Goal: Information Seeking & Learning: Learn about a topic

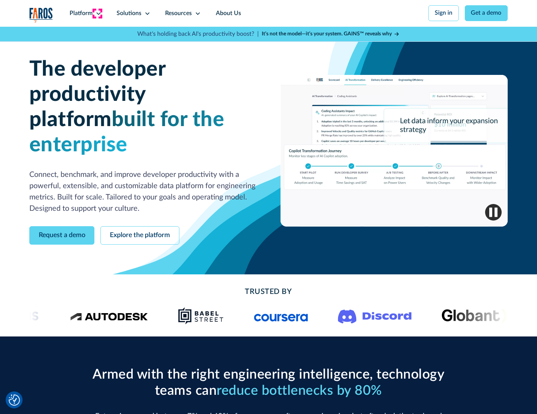
click at [97, 13] on icon at bounding box center [99, 14] width 6 height 6
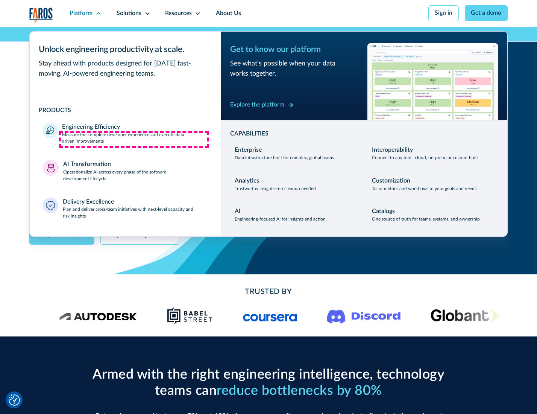
click at [134, 139] on p "Measure the complete developer experience and execute data-driven improvements" at bounding box center [134, 139] width 145 height 14
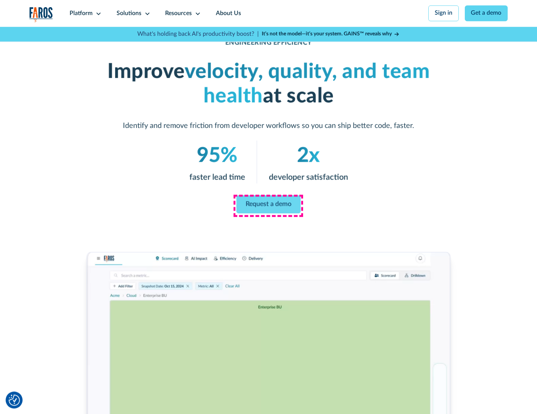
click at [268, 205] on link "Request a demo" at bounding box center [269, 204] width 64 height 18
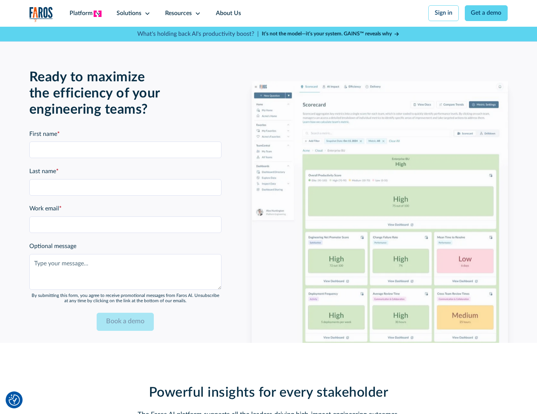
scroll to position [1637, 0]
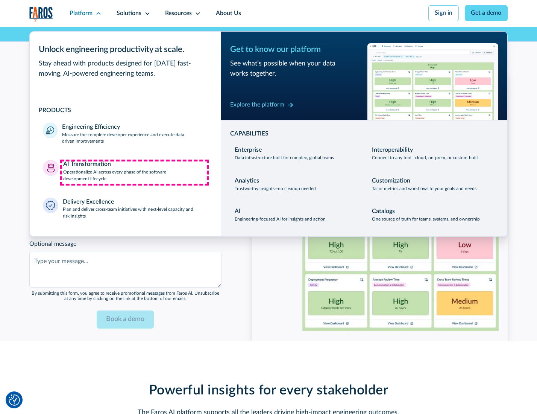
click at [134, 172] on p "Operationalize AI across every phase of the software development lifecycle" at bounding box center [135, 176] width 144 height 14
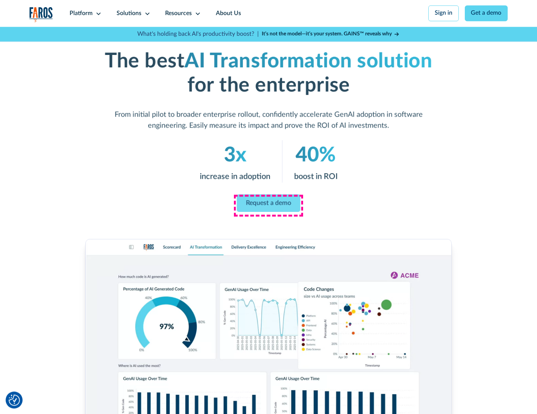
click at [268, 204] on link "Request a demo" at bounding box center [269, 203] width 64 height 18
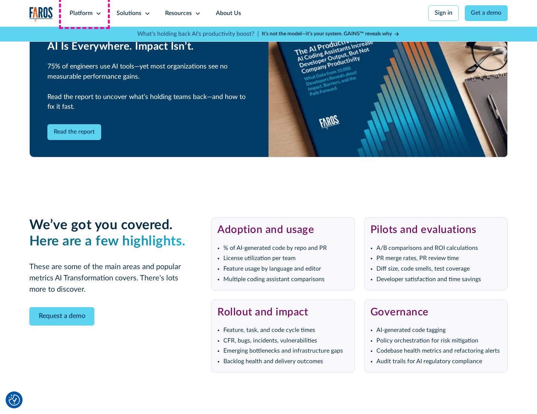
click at [84, 13] on div "Platform" at bounding box center [81, 13] width 23 height 9
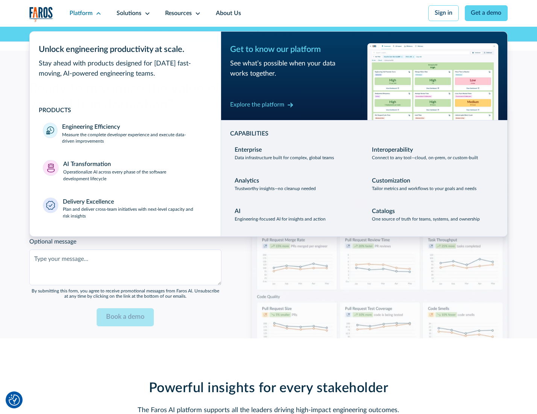
scroll to position [1818, 0]
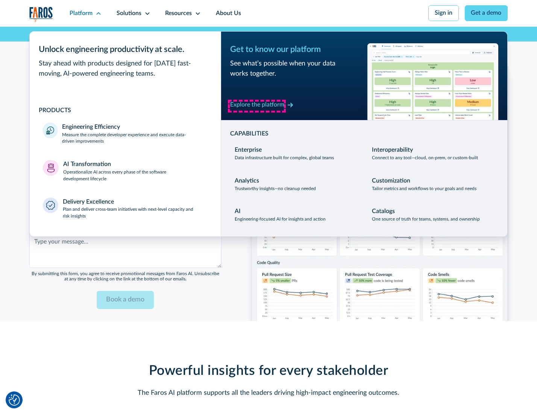
click at [257, 106] on div "Explore the platform" at bounding box center [257, 104] width 54 height 9
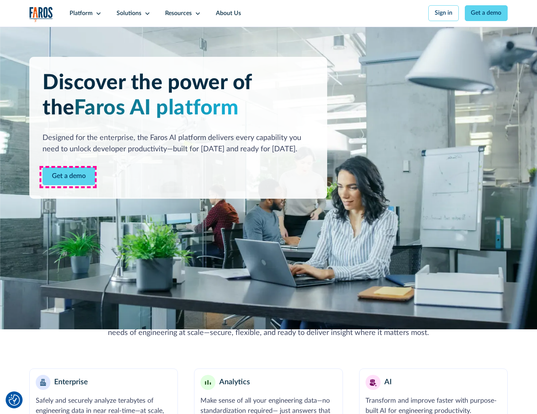
click at [68, 177] on link "Get a demo" at bounding box center [68, 176] width 53 height 18
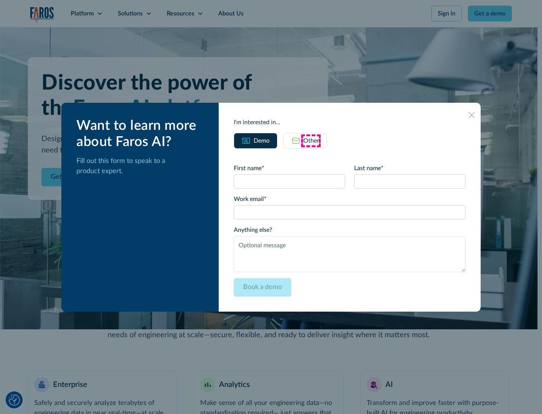
click at [311, 140] on div "Other" at bounding box center [311, 140] width 16 height 9
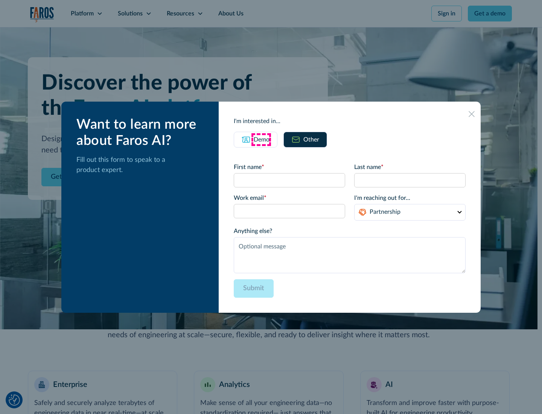
click at [261, 139] on div "Demo" at bounding box center [261, 139] width 16 height 9
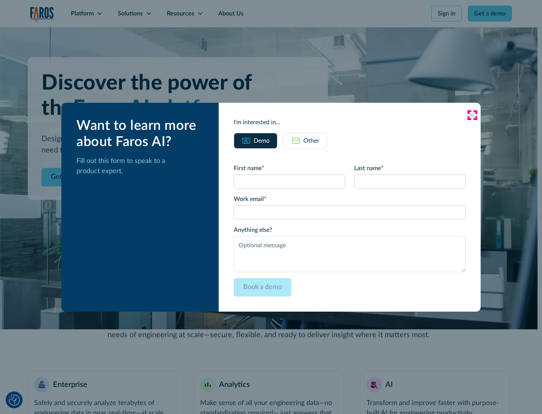
click at [472, 115] on icon at bounding box center [471, 115] width 6 height 6
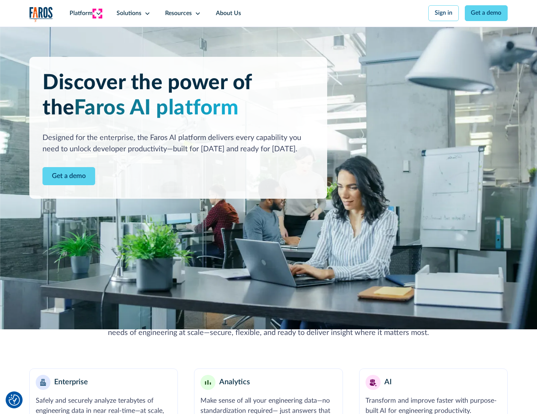
click at [97, 13] on icon at bounding box center [99, 14] width 6 height 6
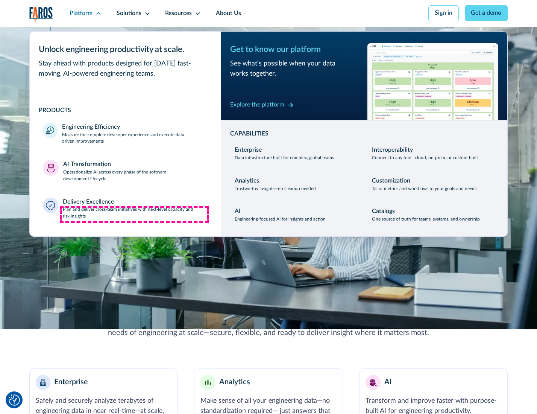
click at [134, 214] on p "Plan and deliver cross-team initiatives with next-level capacity and risk insig…" at bounding box center [135, 213] width 145 height 14
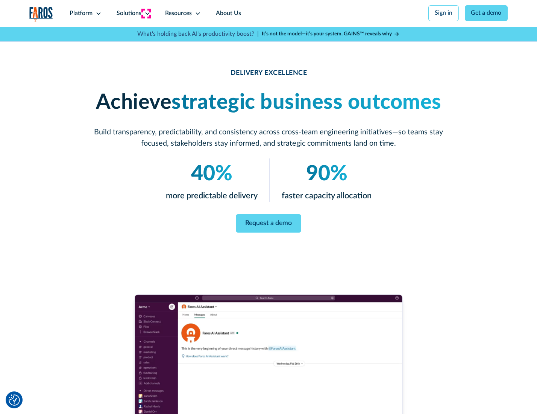
click at [146, 13] on icon at bounding box center [147, 14] width 6 height 6
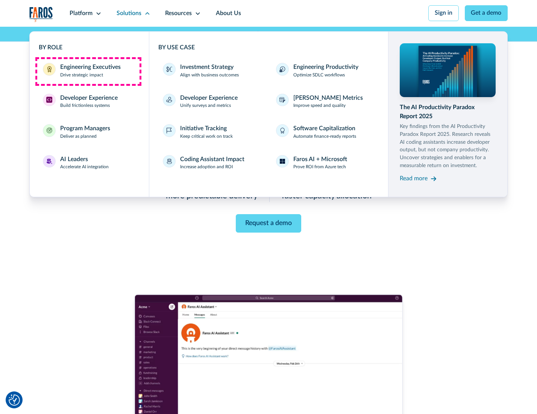
click at [88, 71] on div "Engineering Executives" at bounding box center [90, 67] width 61 height 9
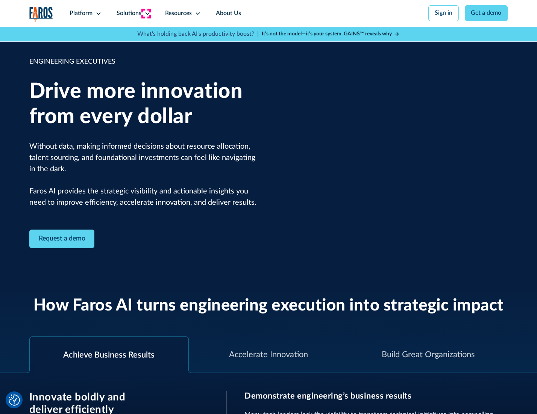
click at [146, 13] on icon at bounding box center [147, 14] width 6 height 6
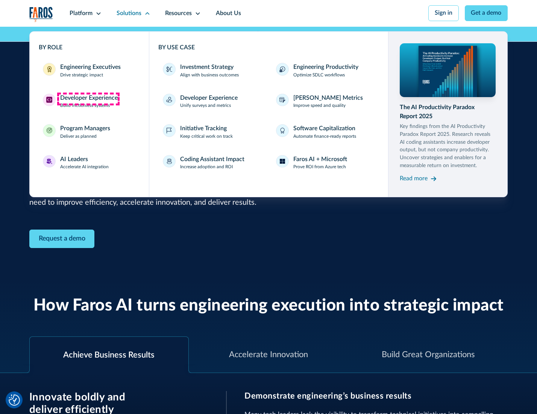
click at [88, 99] on div "Developer Experience" at bounding box center [89, 98] width 58 height 9
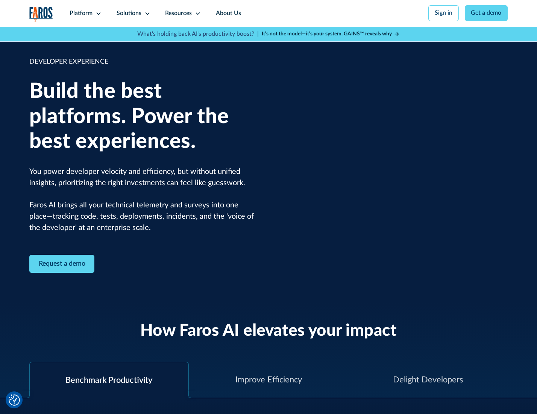
click at [132, 13] on div "Solutions" at bounding box center [129, 13] width 25 height 9
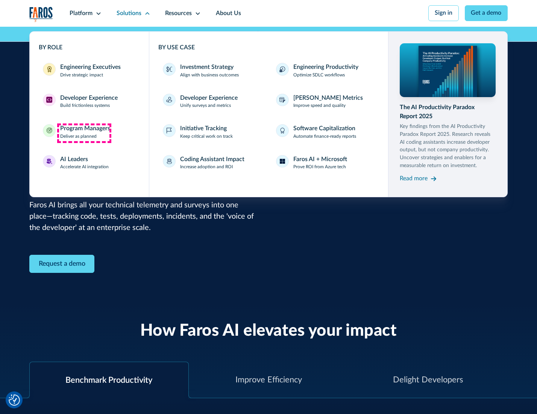
click at [84, 133] on div "Program Managers" at bounding box center [85, 128] width 50 height 9
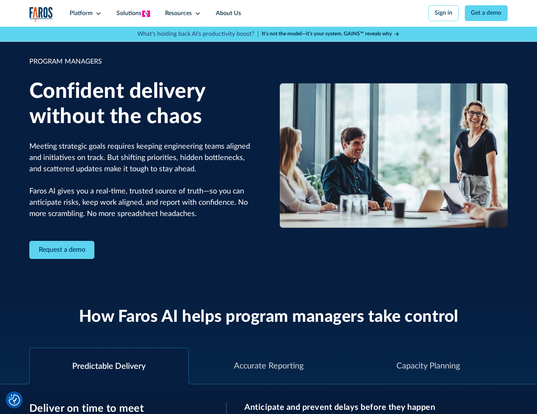
click at [146, 14] on icon at bounding box center [147, 14] width 6 height 6
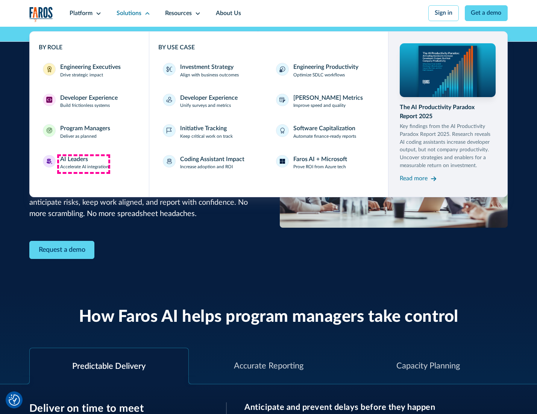
click at [83, 164] on div "AI Leaders" at bounding box center [74, 159] width 28 height 9
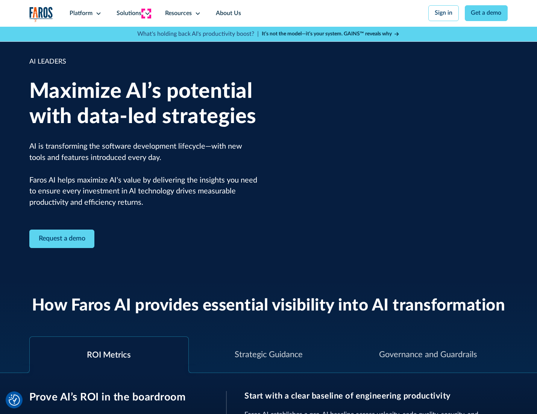
click at [146, 13] on icon at bounding box center [147, 14] width 6 height 6
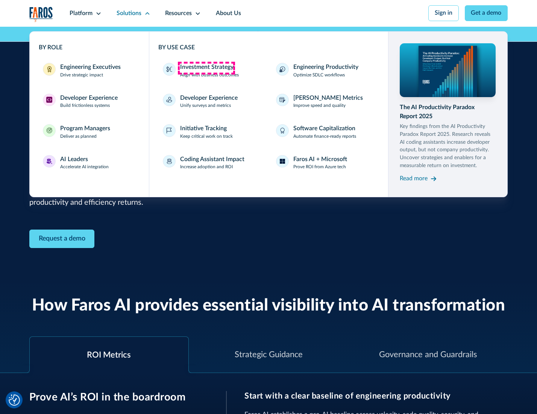
click at [206, 68] on div "Investment Strategy" at bounding box center [206, 67] width 53 height 9
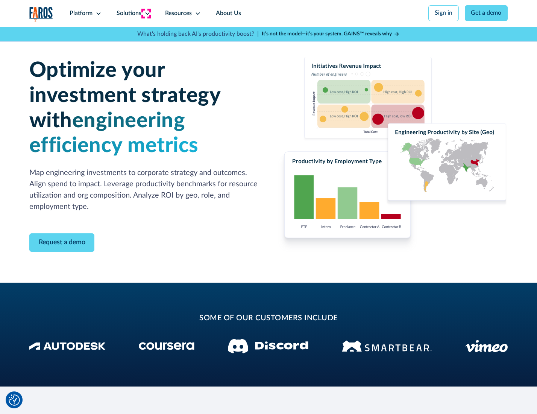
click at [146, 13] on icon at bounding box center [147, 14] width 6 height 6
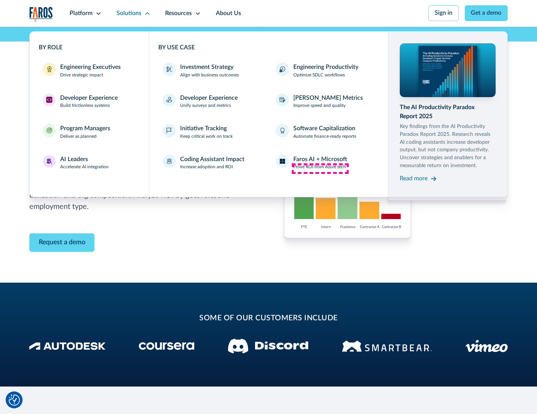
click at [320, 168] on p "Prove ROI from Azure tech" at bounding box center [319, 167] width 53 height 7
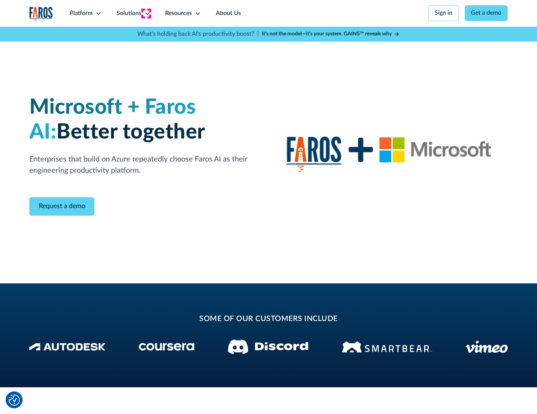
click at [146, 13] on icon at bounding box center [147, 14] width 6 height 6
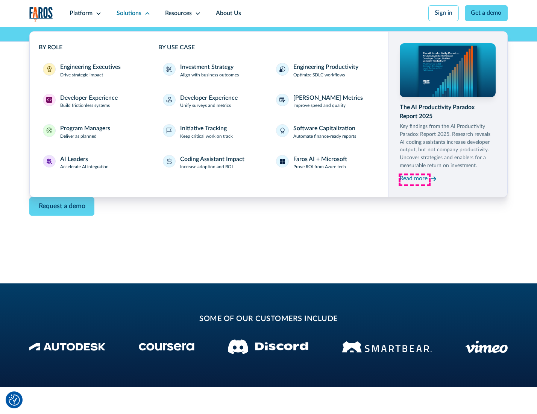
click at [414, 180] on div "Read more" at bounding box center [414, 178] width 28 height 9
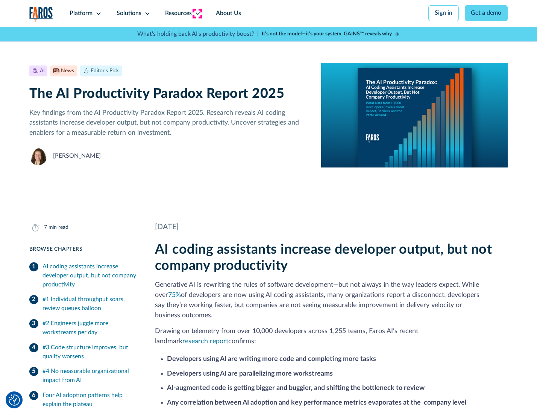
click at [197, 13] on icon at bounding box center [198, 14] width 6 height 6
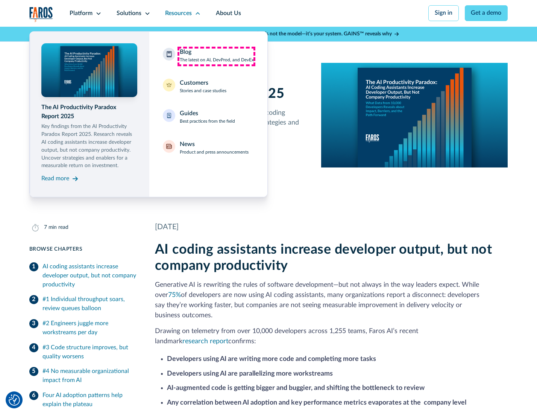
click at [216, 56] on div "Blog The latest on AI, DevProd, and DevEx" at bounding box center [217, 56] width 74 height 16
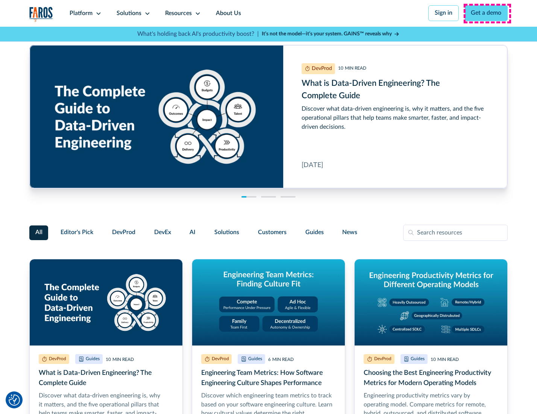
click at [487, 13] on link "Get a demo" at bounding box center [486, 13] width 43 height 16
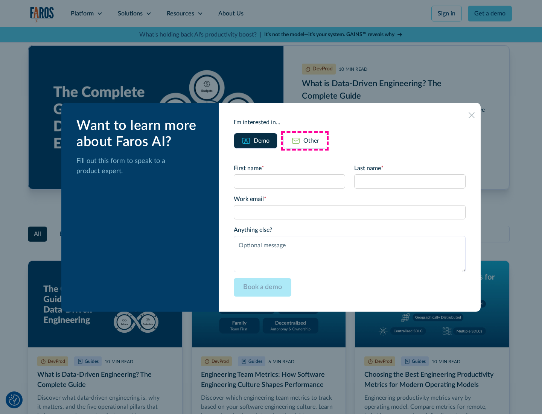
click at [305, 140] on div "Other" at bounding box center [311, 140] width 16 height 9
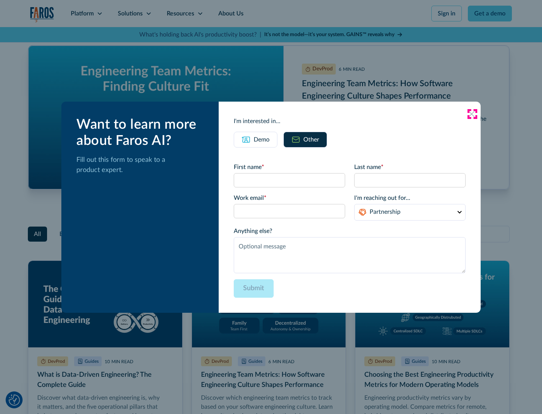
click at [472, 114] on icon at bounding box center [471, 114] width 6 height 6
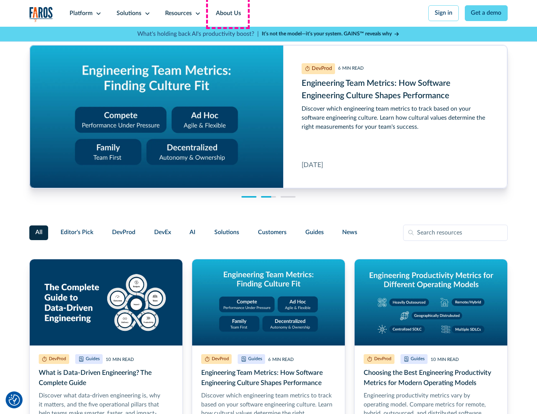
click at [228, 13] on link "About Us" at bounding box center [228, 13] width 40 height 27
